Goal: Task Accomplishment & Management: Use online tool/utility

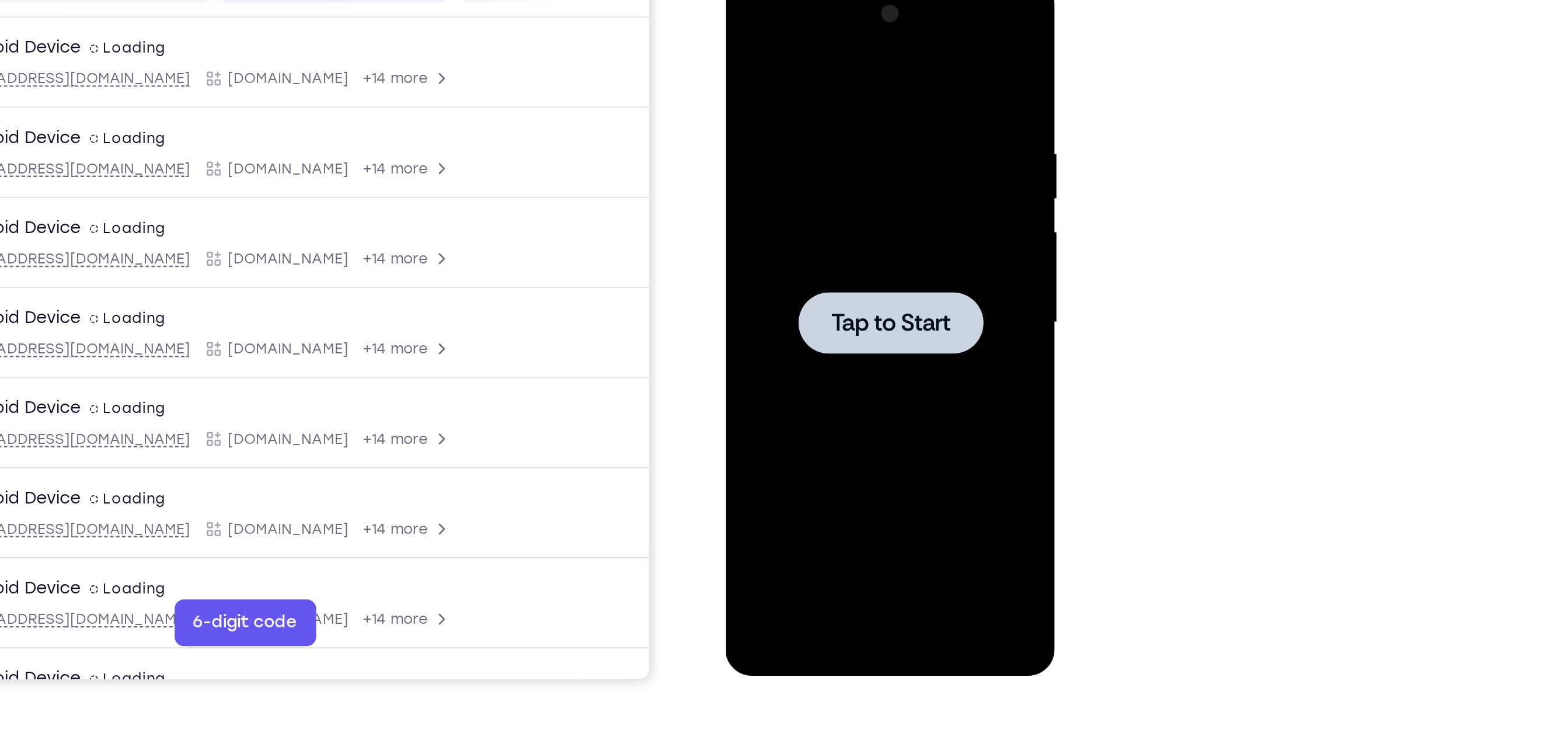
click at [827, 159] on div at bounding box center [808, 150] width 92 height 31
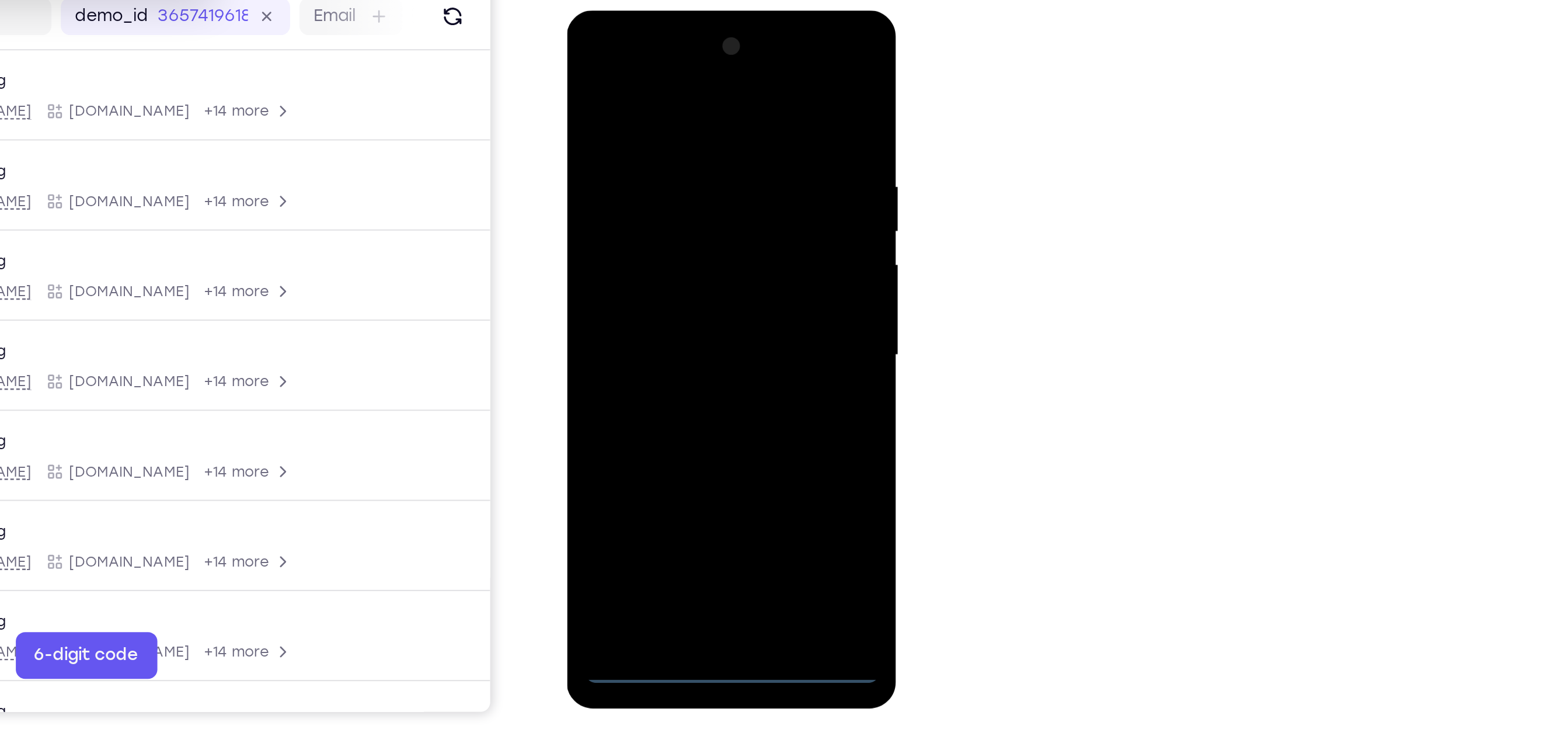
click at [653, 338] on div at bounding box center [649, 183] width 147 height 327
click at [698, 281] on div at bounding box center [649, 183] width 147 height 327
click at [631, 64] on div at bounding box center [649, 183] width 147 height 327
click at [708, 178] on div at bounding box center [649, 183] width 147 height 327
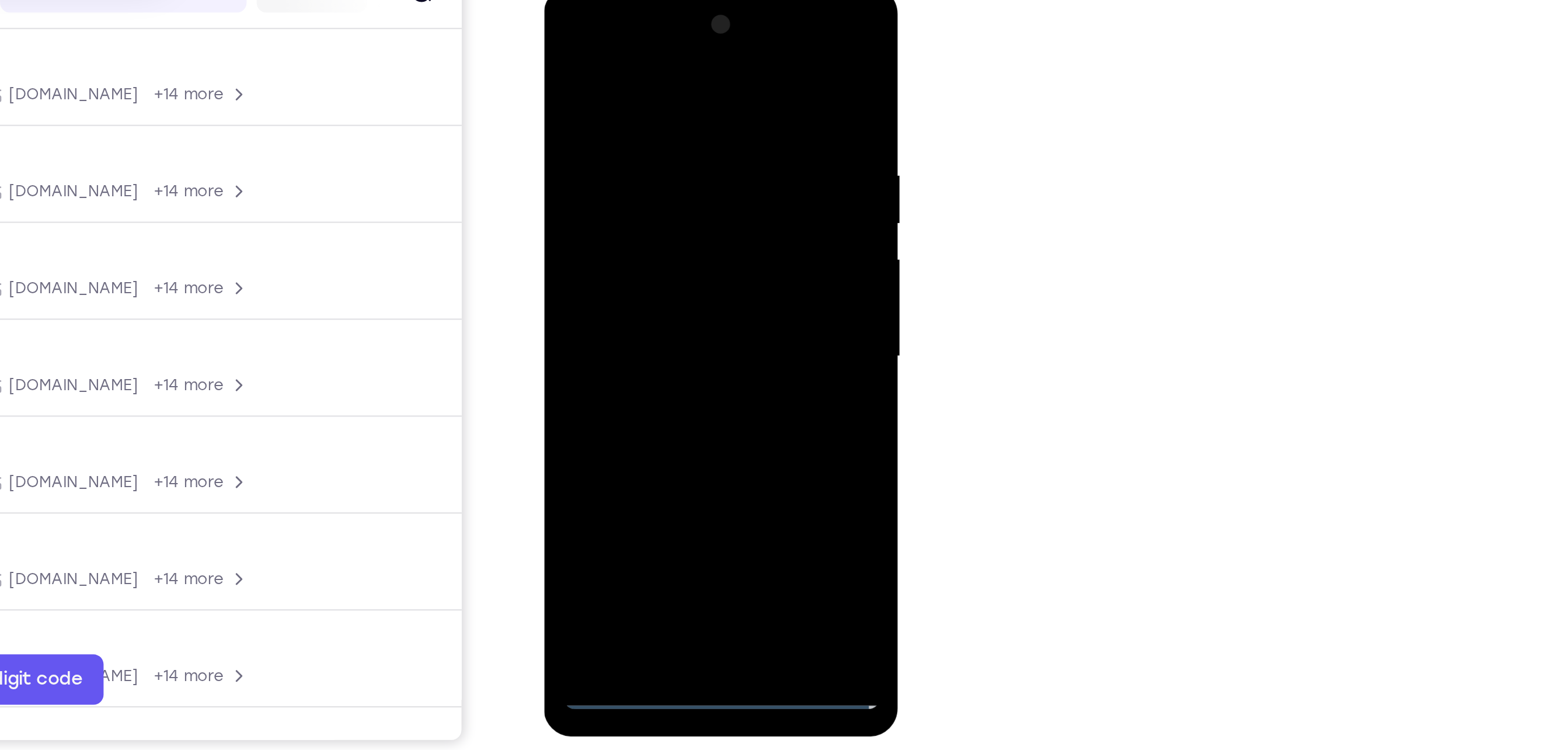
click at [614, 185] on div at bounding box center [626, 159] width 147 height 327
click at [631, 218] on div at bounding box center [626, 159] width 147 height 327
click at [617, 108] on div at bounding box center [626, 159] width 147 height 327
click at [622, 204] on div at bounding box center [626, 159] width 147 height 327
click at [612, 108] on div at bounding box center [626, 159] width 147 height 327
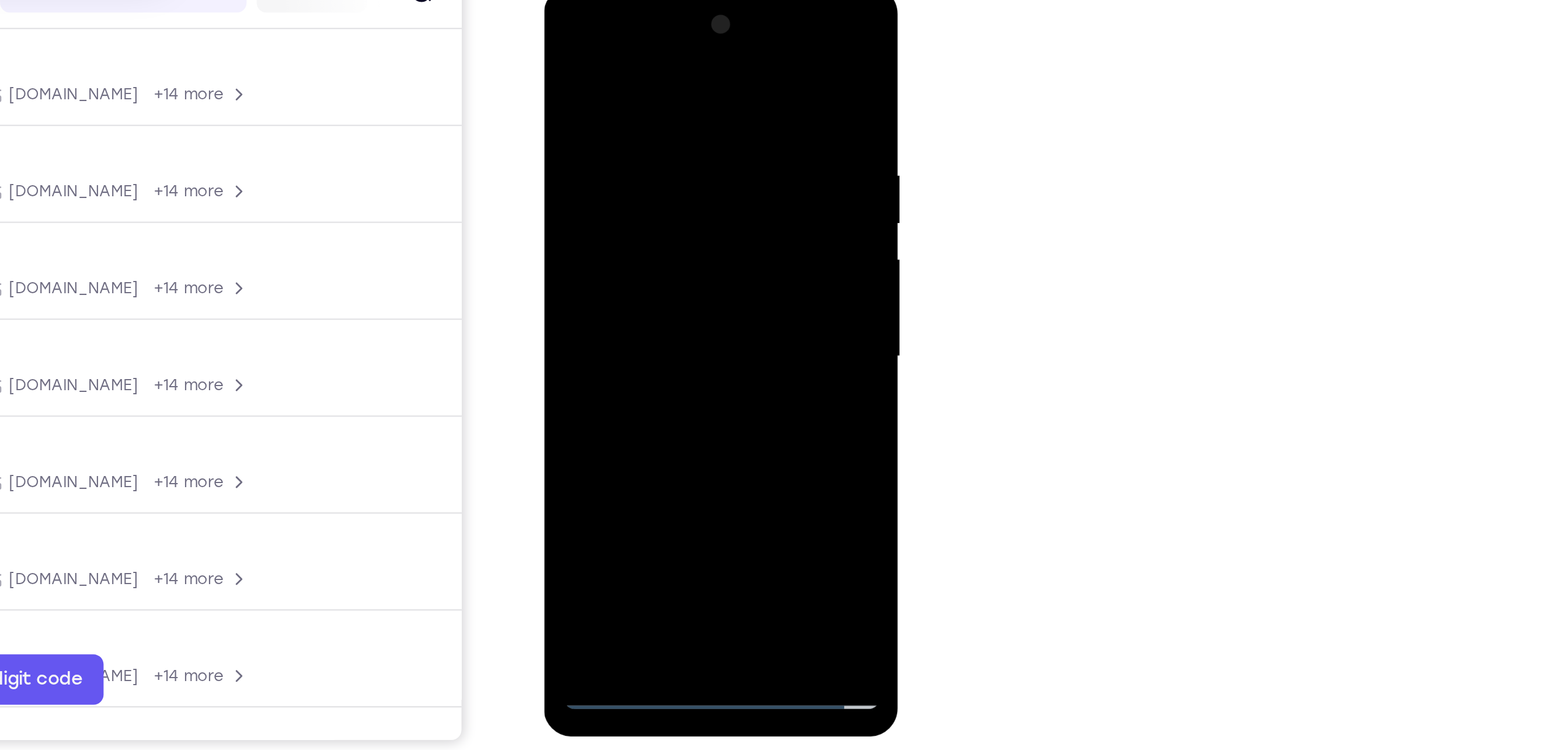
click at [640, 153] on div at bounding box center [626, 159] width 147 height 327
click at [608, 300] on div at bounding box center [626, 159] width 147 height 327
click at [587, 187] on div at bounding box center [626, 159] width 147 height 327
click at [560, 43] on div at bounding box center [626, 159] width 147 height 327
click at [566, 62] on div at bounding box center [626, 159] width 147 height 327
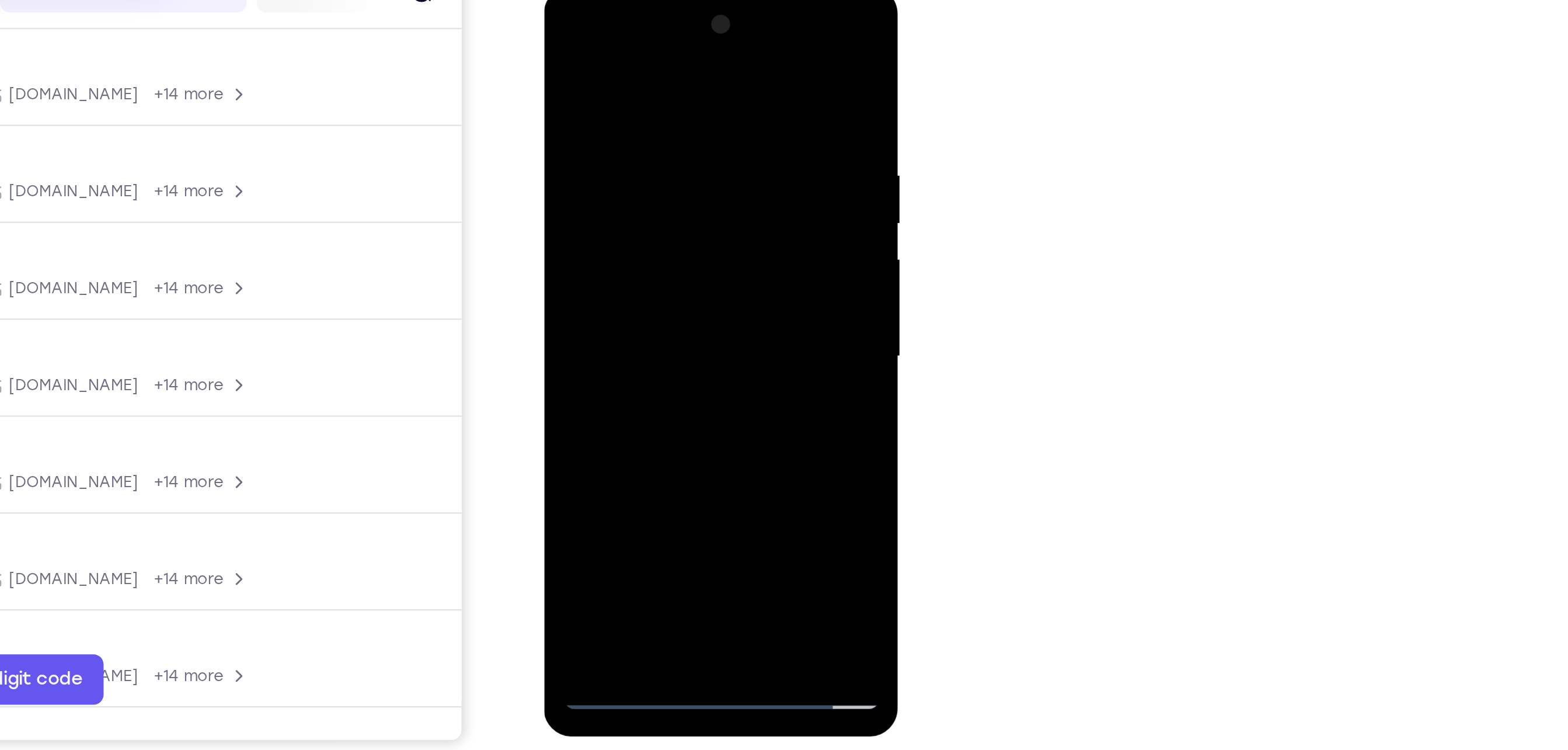
click at [563, 43] on div at bounding box center [626, 159] width 147 height 327
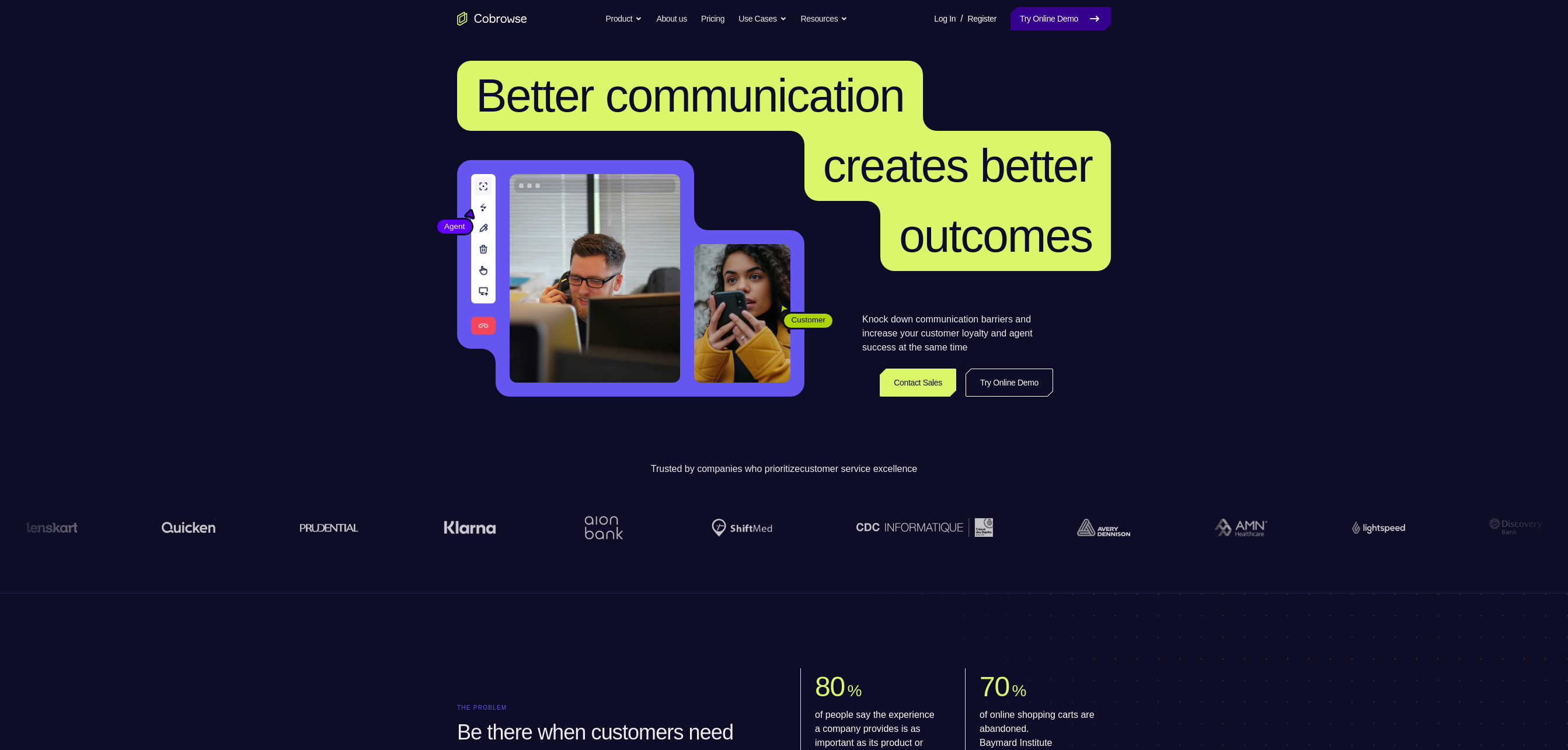
click at [1092, 17] on icon at bounding box center [1094, 18] width 14 height 14
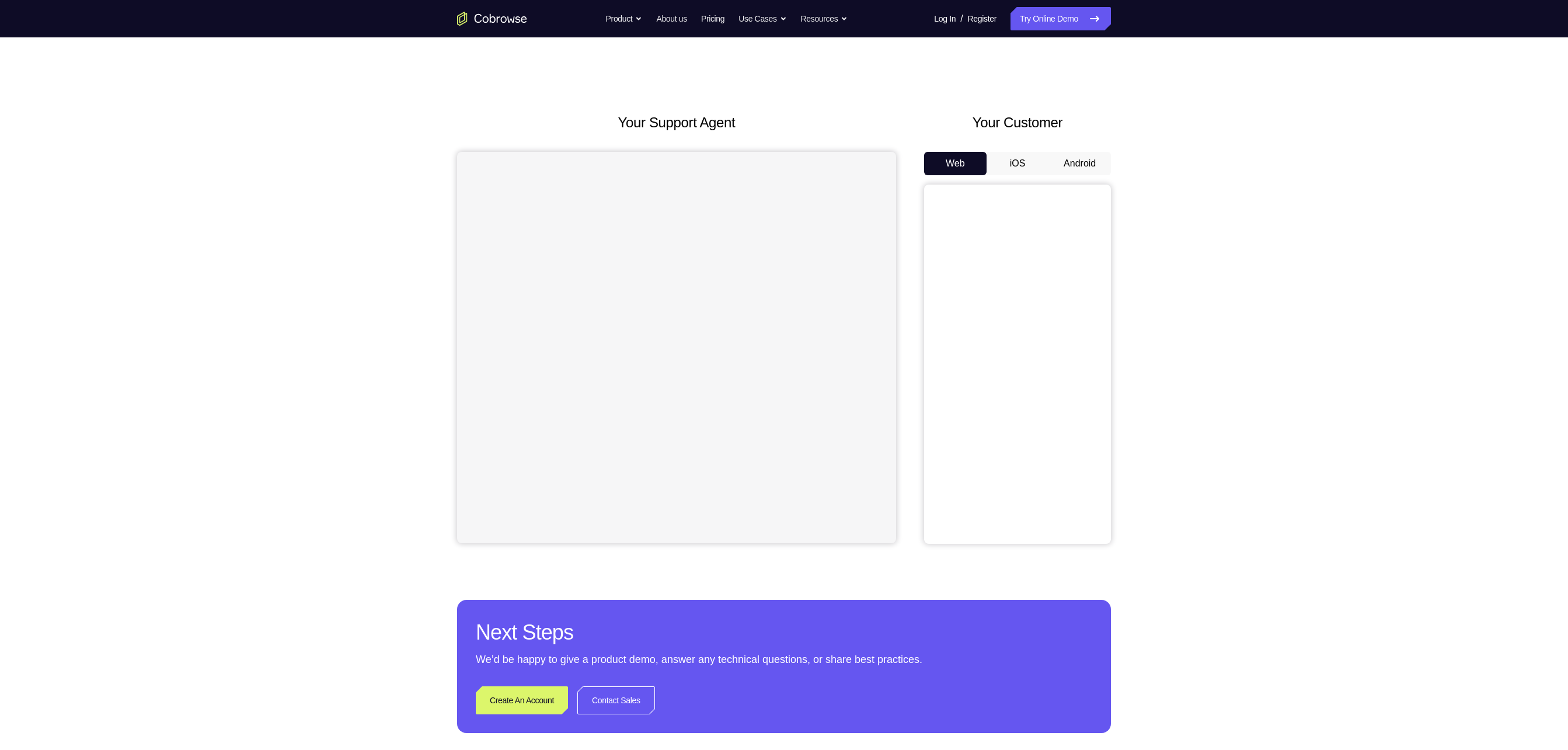
click at [1059, 161] on button "Android" at bounding box center [1079, 163] width 62 height 23
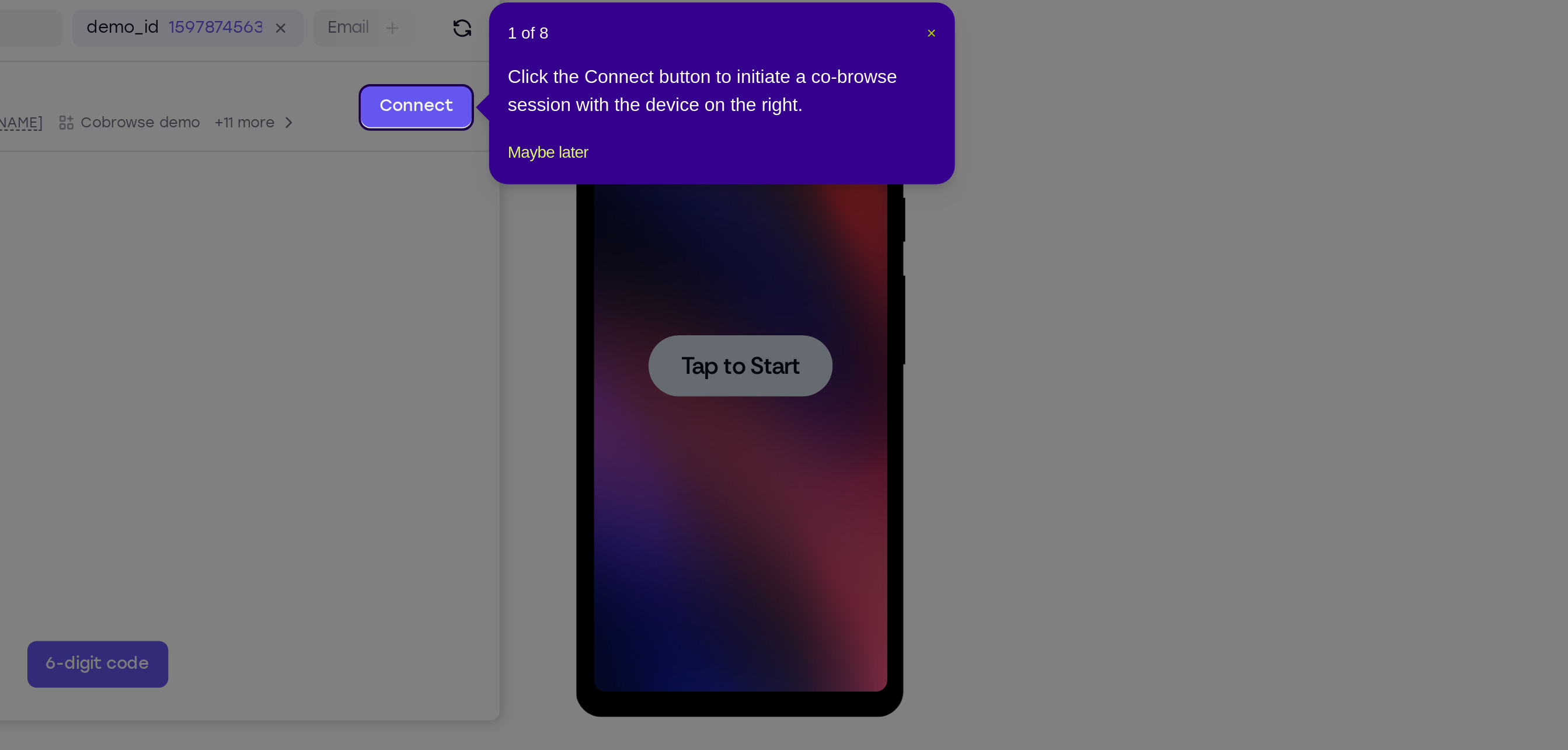
click at [1113, 199] on span "×" at bounding box center [1112, 199] width 5 height 9
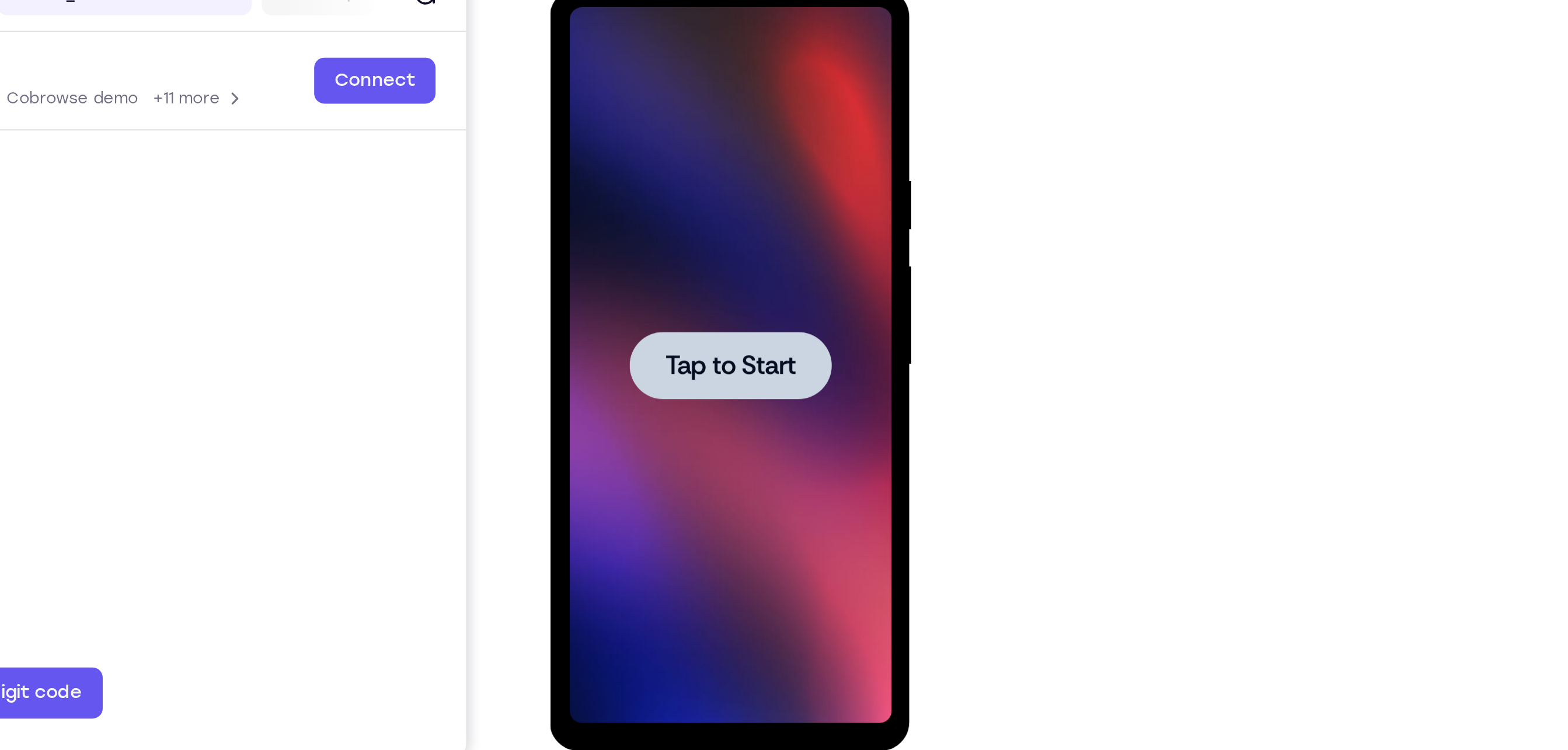
click at [662, 163] on span "Tap to Start" at bounding box center [632, 161] width 60 height 11
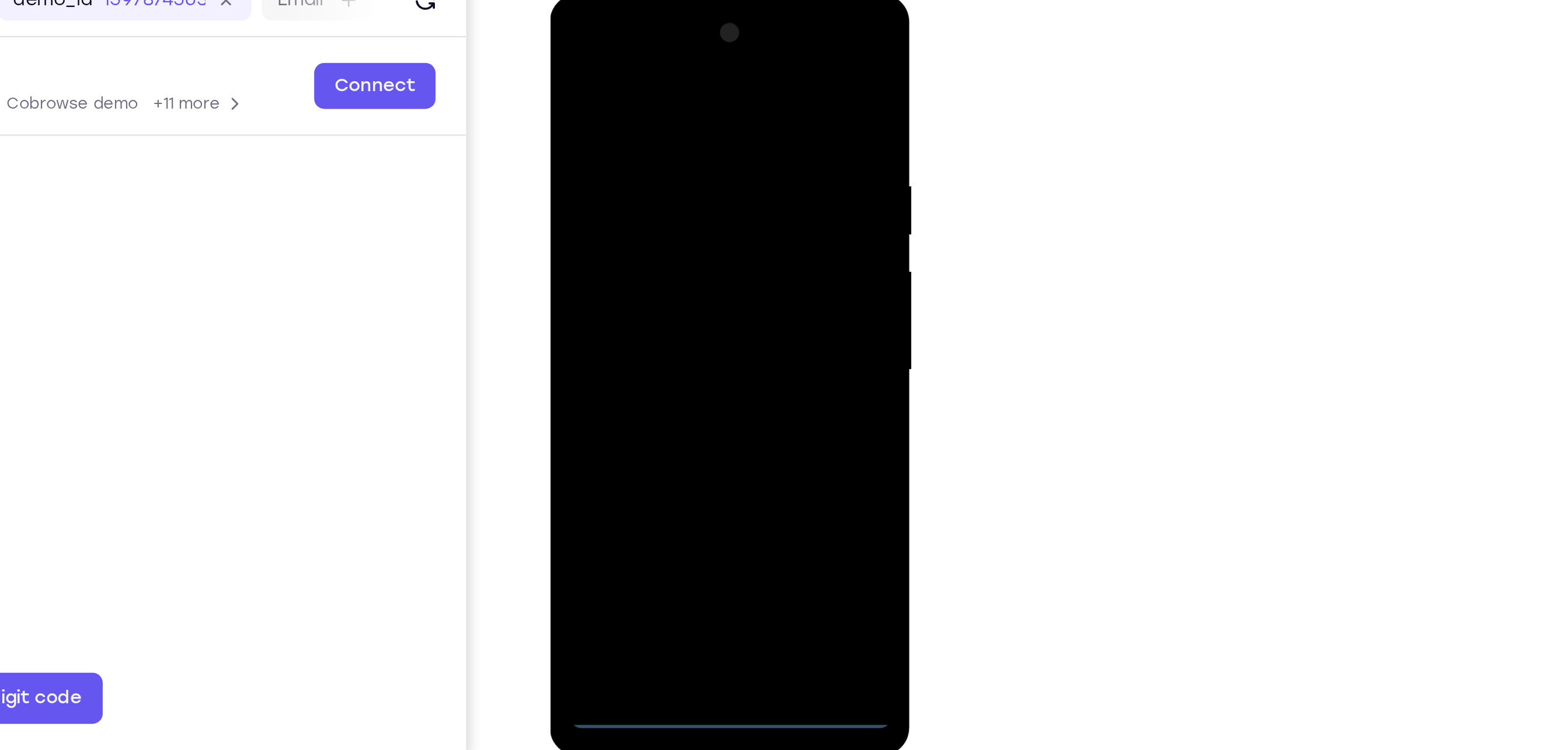
click at [631, 319] on div at bounding box center [632, 166] width 147 height 327
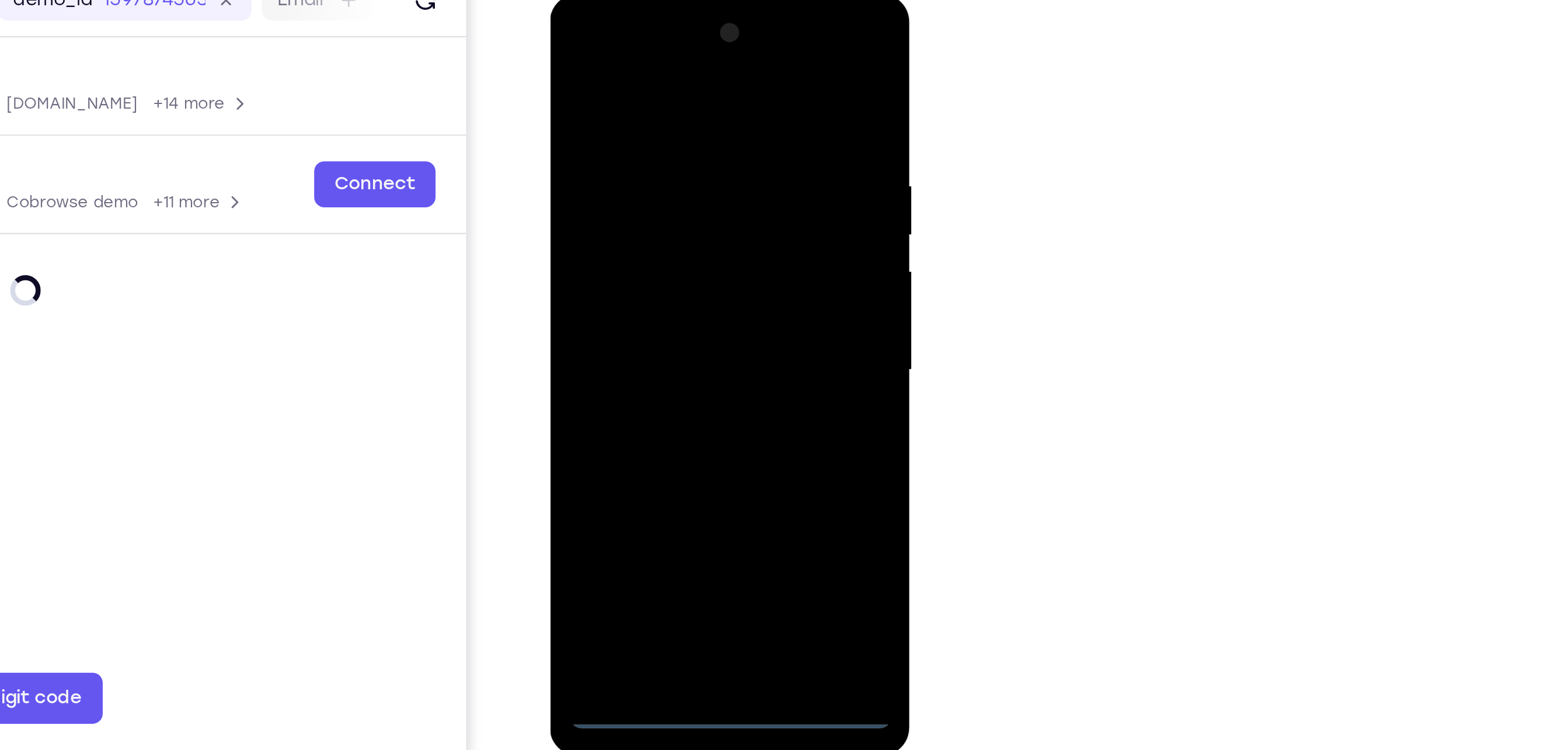
click at [687, 268] on div at bounding box center [632, 166] width 147 height 327
click at [618, 54] on div at bounding box center [632, 166] width 147 height 327
click at [690, 172] on div at bounding box center [632, 166] width 147 height 327
click at [617, 189] on div at bounding box center [632, 166] width 147 height 327
click at [633, 220] on div at bounding box center [632, 166] width 147 height 327
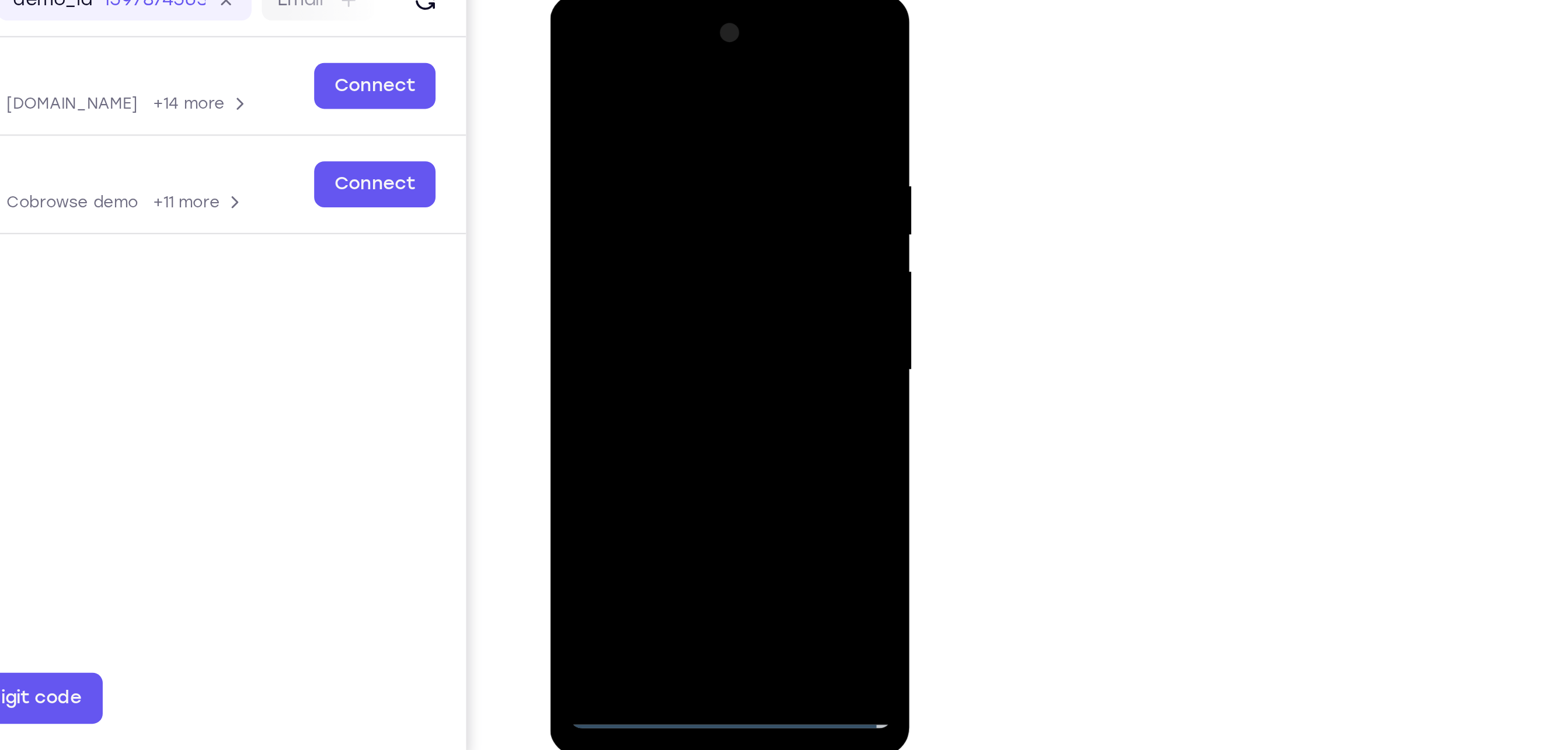
click at [682, 108] on div at bounding box center [632, 166] width 147 height 327
click at [642, 155] on div at bounding box center [632, 166] width 147 height 327
click at [609, 303] on div at bounding box center [632, 166] width 147 height 327
click at [636, 120] on div at bounding box center [632, 166] width 147 height 327
click at [619, 195] on div at bounding box center [632, 166] width 147 height 327
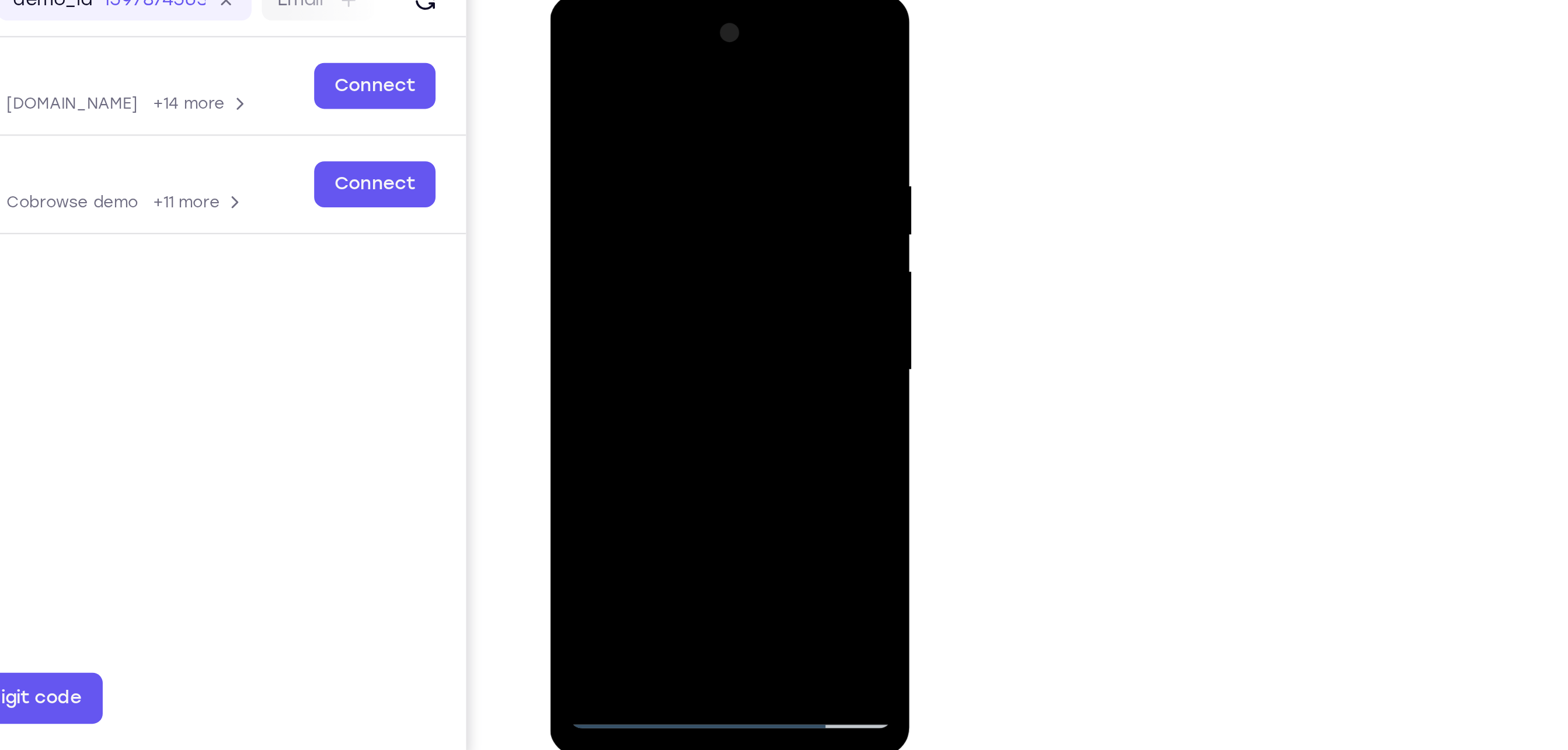
click at [620, 201] on div at bounding box center [632, 166] width 147 height 327
click at [634, 193] on div at bounding box center [632, 166] width 147 height 327
click at [626, 195] on div at bounding box center [632, 166] width 147 height 327
click at [628, 108] on div at bounding box center [632, 166] width 147 height 327
click at [629, 191] on div at bounding box center [632, 166] width 147 height 327
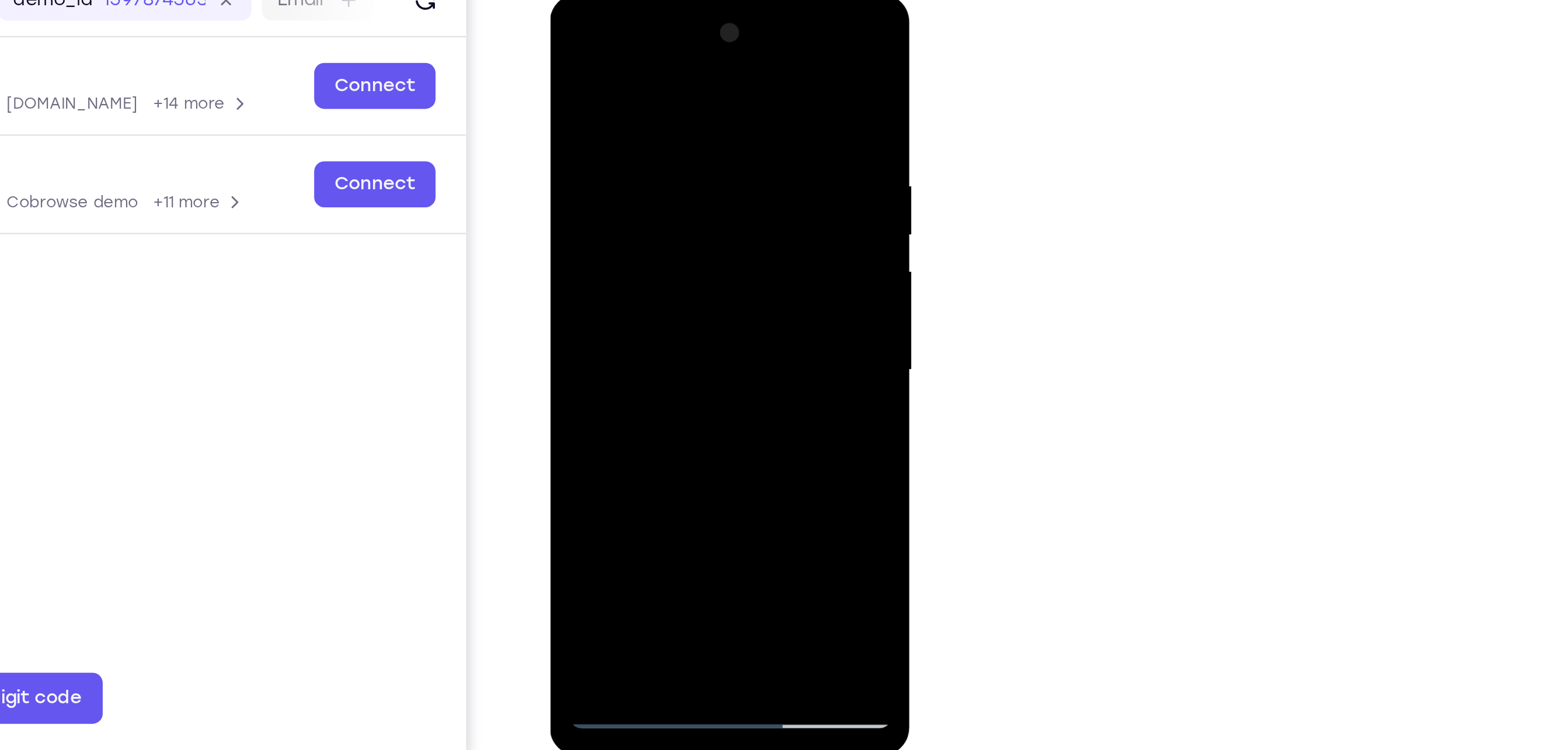
click at [695, 69] on div at bounding box center [632, 166] width 147 height 327
click at [658, 295] on div at bounding box center [632, 166] width 147 height 327
click at [663, 300] on div at bounding box center [632, 166] width 147 height 327
click at [614, 230] on div at bounding box center [632, 166] width 147 height 327
click at [687, 134] on div at bounding box center [632, 166] width 147 height 327
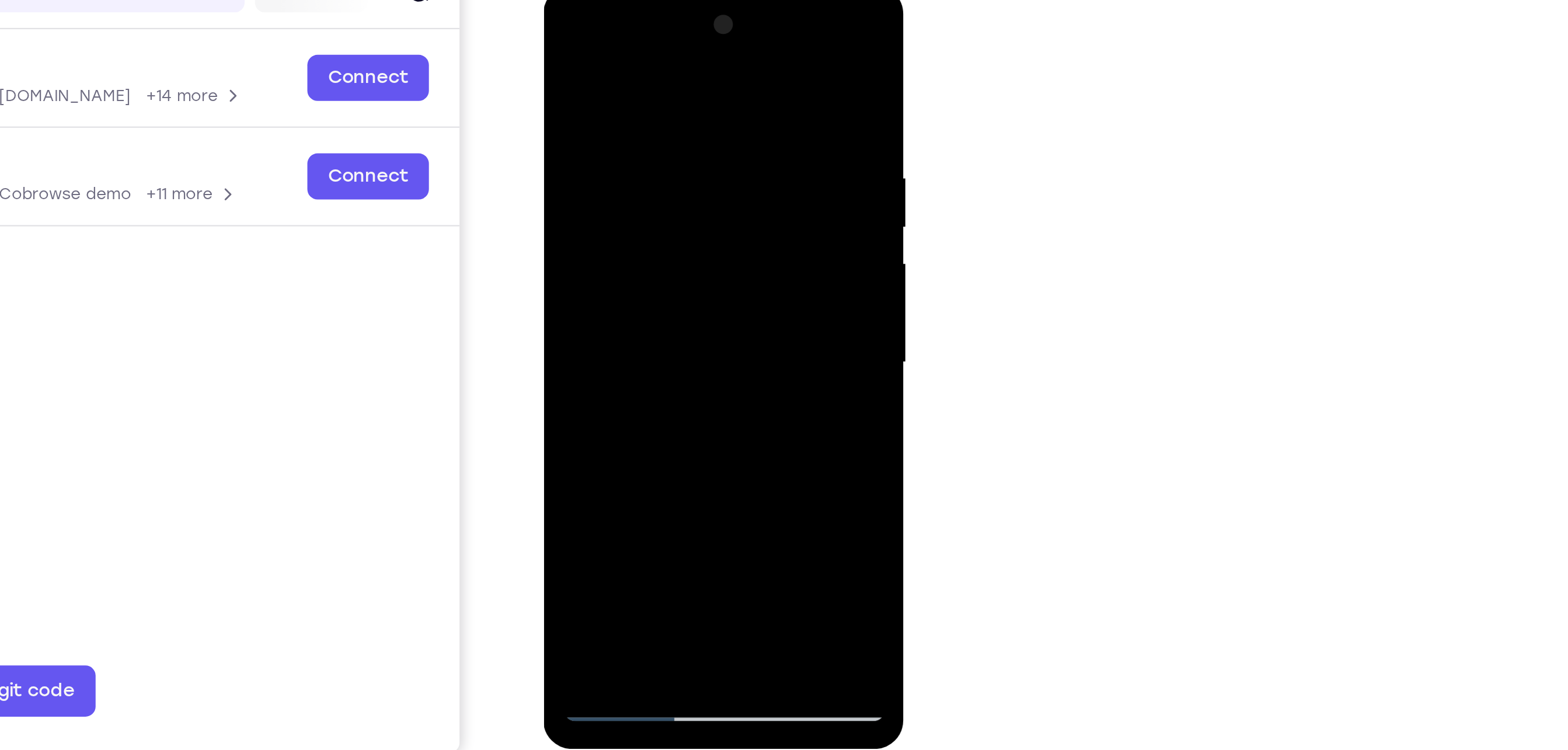
click at [688, 274] on div at bounding box center [625, 158] width 147 height 327
click at [692, 269] on div at bounding box center [625, 158] width 147 height 327
click at [692, 270] on div at bounding box center [625, 158] width 147 height 327
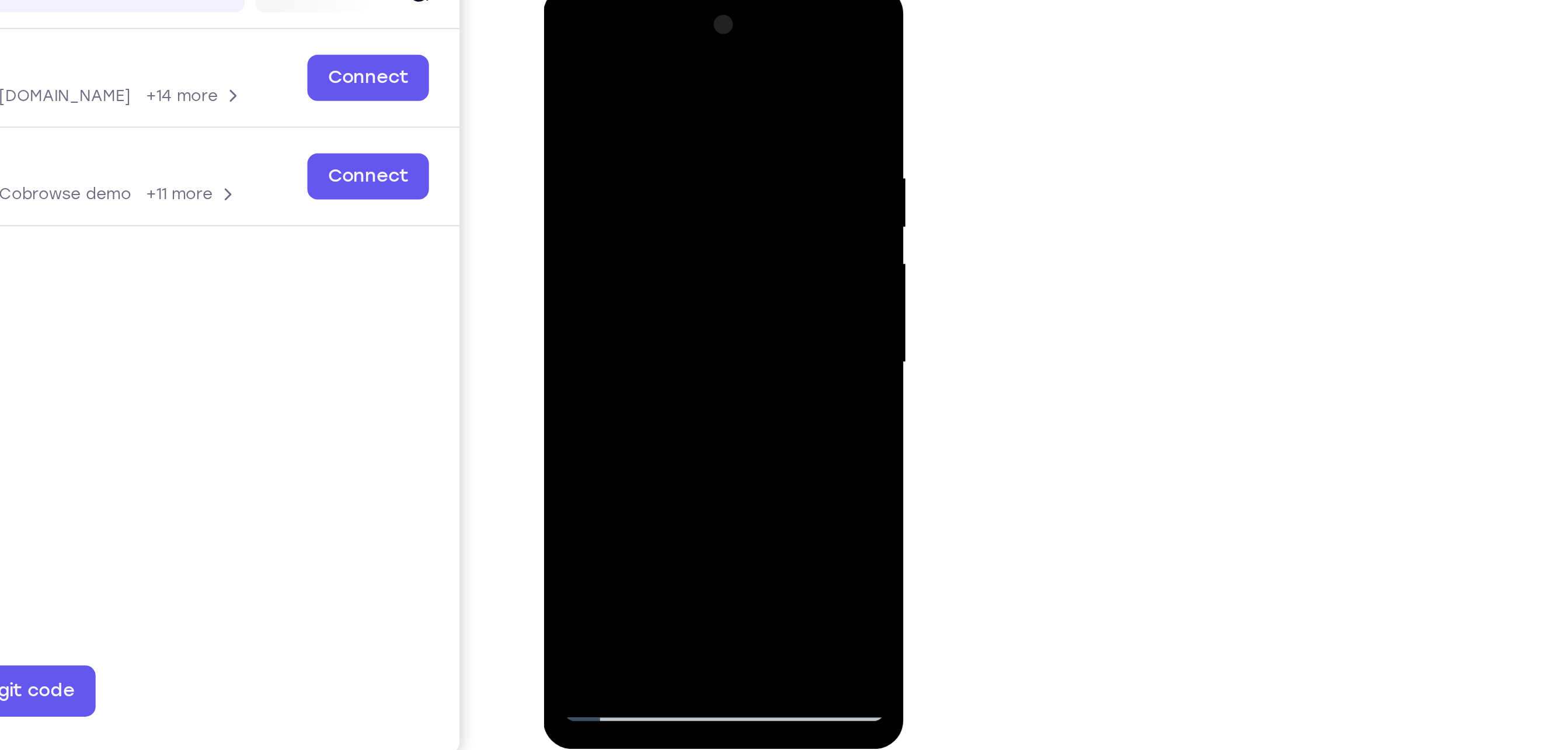
click at [690, 267] on div at bounding box center [625, 158] width 147 height 327
